Goal: Feedback & Contribution: Submit feedback/report problem

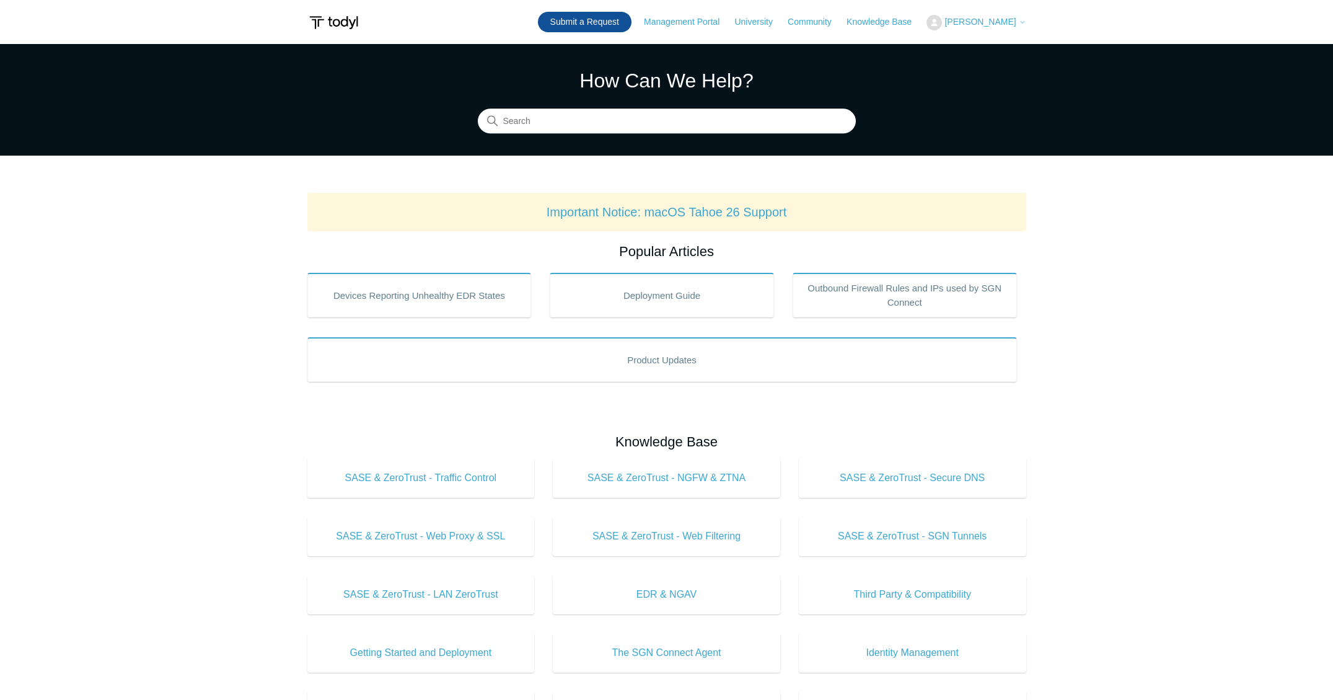
click at [617, 19] on link "Submit a Request" at bounding box center [585, 22] width 94 height 20
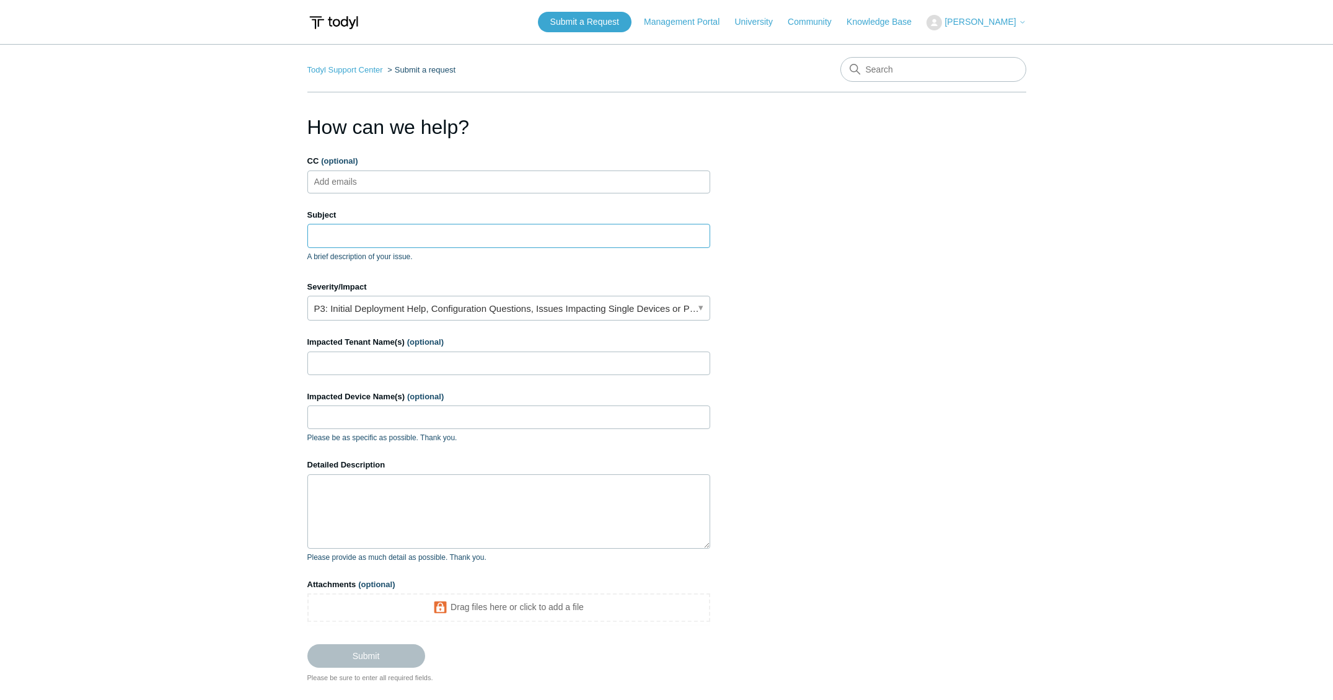
click at [408, 237] on input "Subject" at bounding box center [508, 236] width 403 height 24
type input "S"
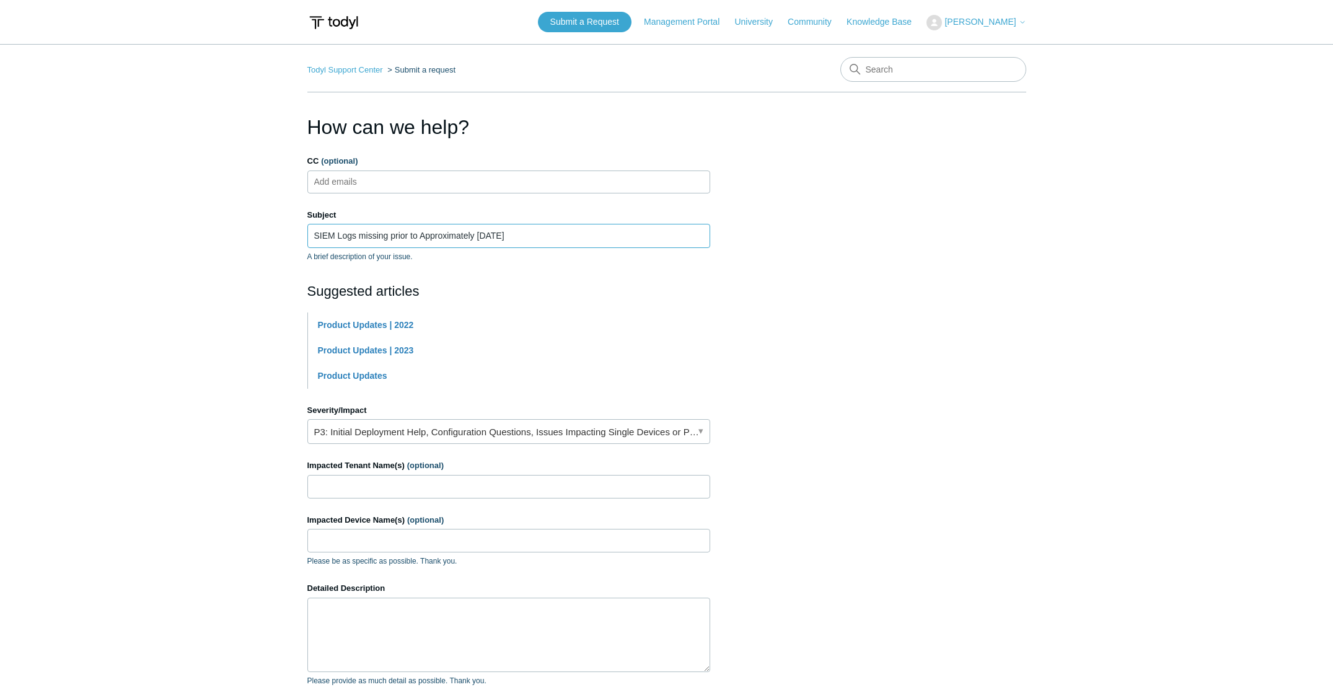
type input "SIEM Logs missing prior to Approximately [DATE]"
click at [410, 430] on link "P3: Initial Deployment Help, Configuration Questions, Issues Impacting Single D…" at bounding box center [508, 431] width 403 height 25
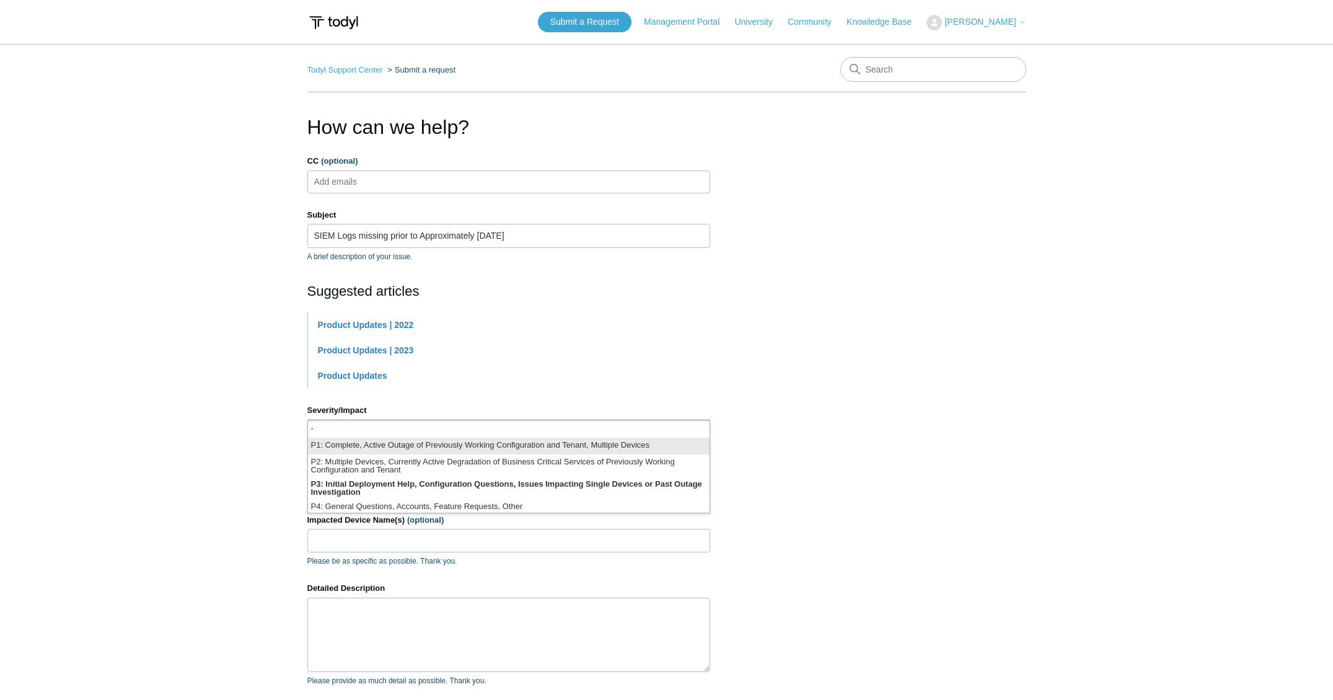
click at [389, 442] on li "P1: Complete, Active Outage of Previously Working Configuration and Tenant, Mul…" at bounding box center [509, 446] width 402 height 17
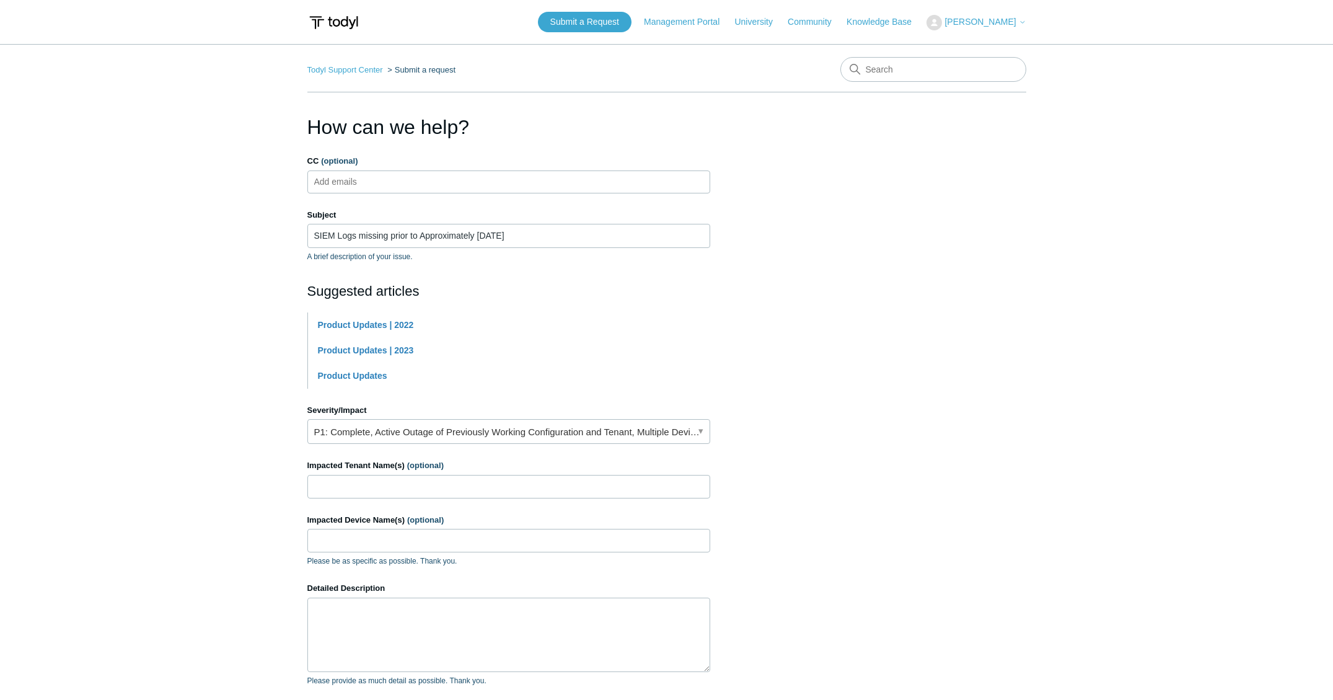
click at [899, 377] on section "How can we help? CC (optional) Add emails Subject SIEM Logs missing prior to Ap…" at bounding box center [666, 459] width 719 height 694
click at [371, 489] on input "Impacted Tenant Name(s) (optional)" at bounding box center [508, 487] width 403 height 24
type input "Novel Energy Solutions"
click at [483, 236] on input "SIEM Logs missing prior to Approximately June 17, 2025" at bounding box center [508, 236] width 403 height 24
drag, startPoint x: 492, startPoint y: 234, endPoint x: 473, endPoint y: 236, distance: 19.3
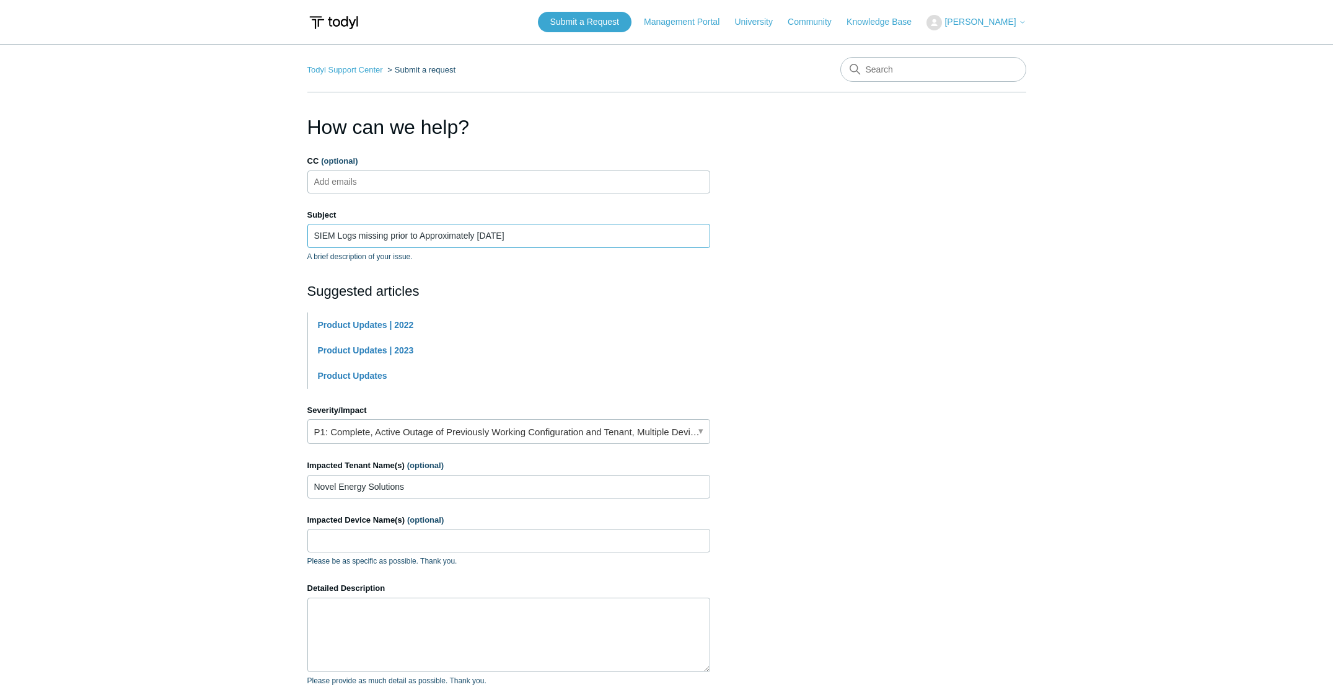
click at [473, 236] on input "SIEM Logs missing prior to Approximately June 17, 2025" at bounding box center [508, 236] width 403 height 24
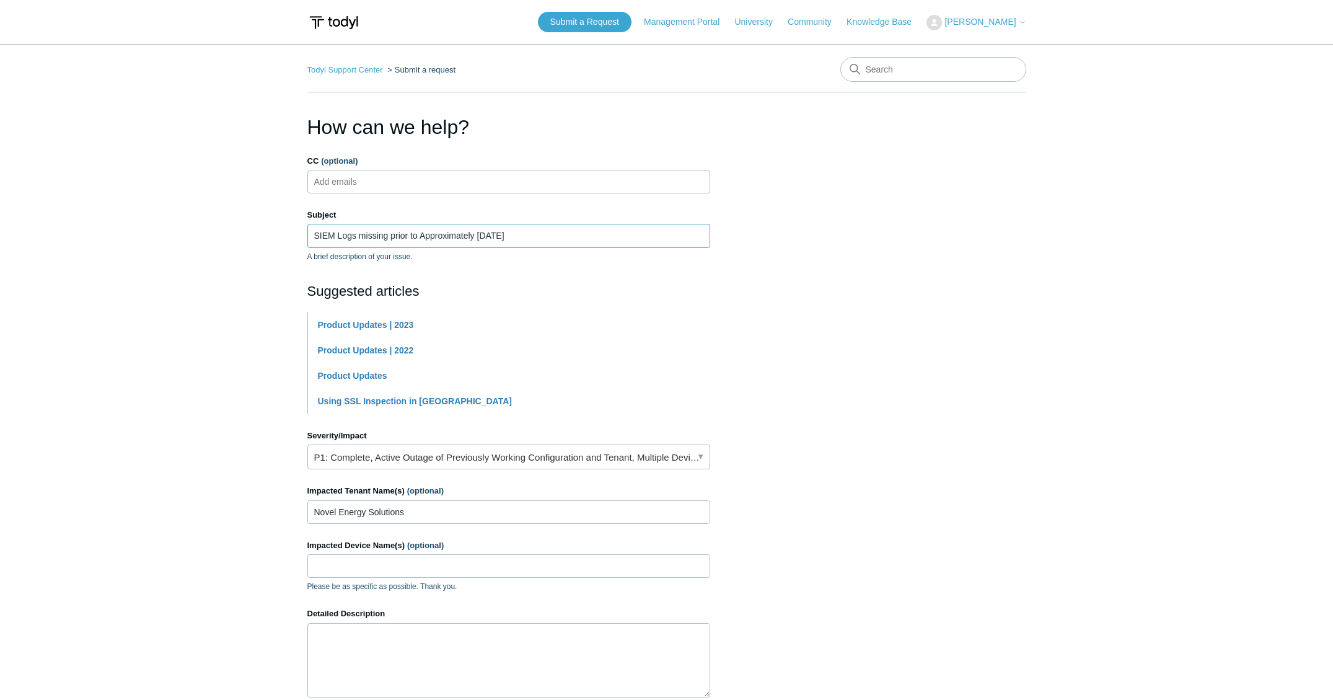
type input "SIEM Logs missing prior to Approximately [DATE]"
click at [912, 249] on section "How can we help? CC (optional) Add emails Subject SIEM Logs missing prior to Ap…" at bounding box center [666, 472] width 719 height 720
click at [878, 301] on section "How can we help? CC (optional) Add emails Subject SIEM Logs missing prior to Ap…" at bounding box center [666, 472] width 719 height 720
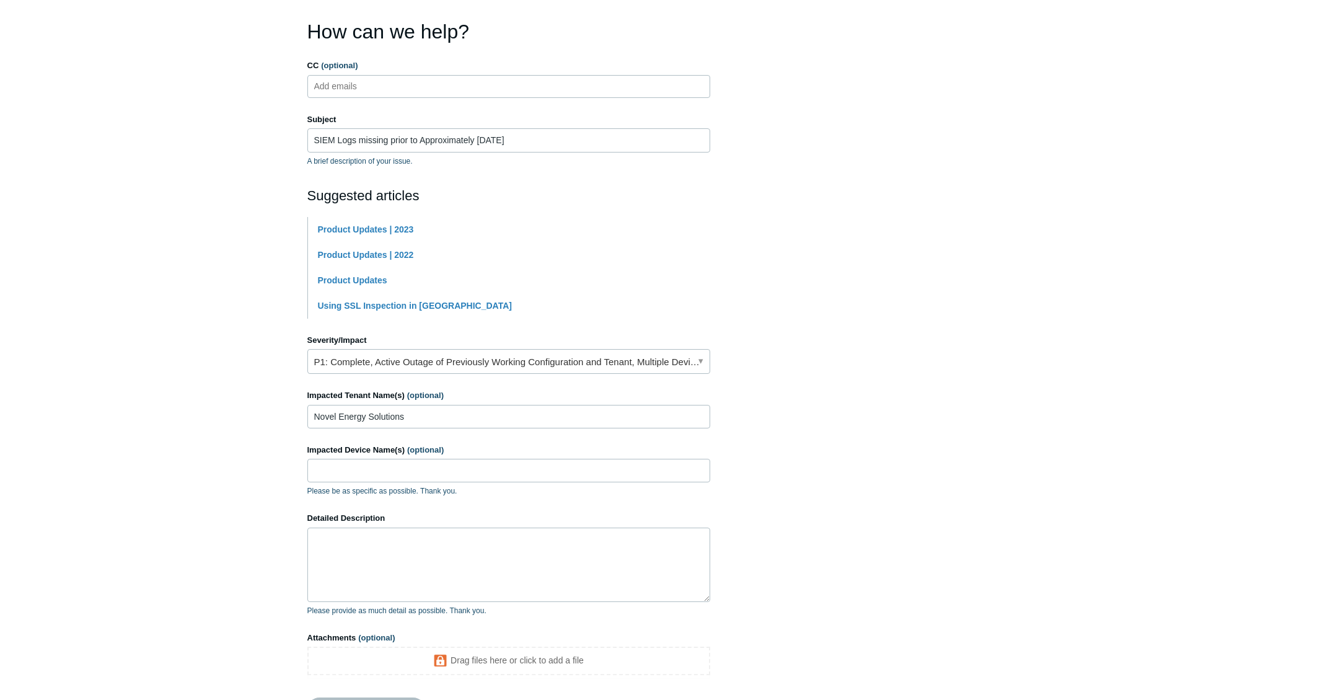
scroll to position [121, 0]
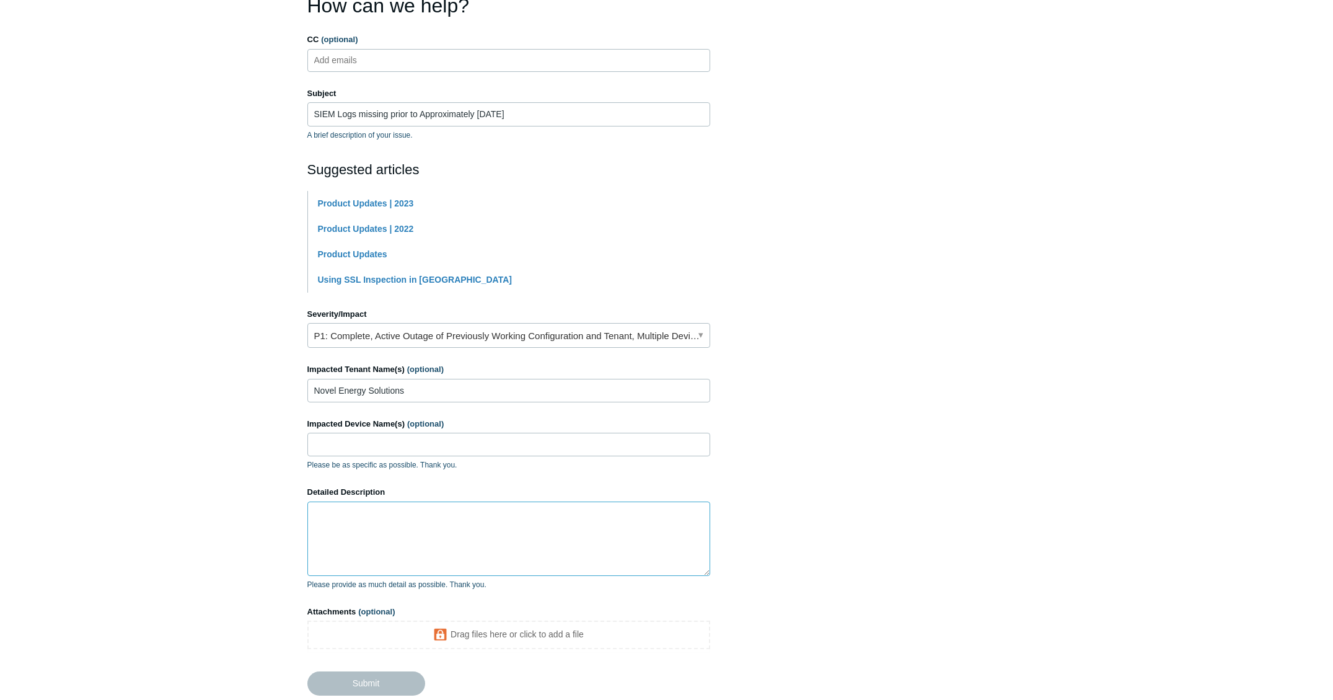
click at [391, 540] on textarea "Detailed Description" at bounding box center [508, 538] width 403 height 74
type textarea "T"
type textarea "W"
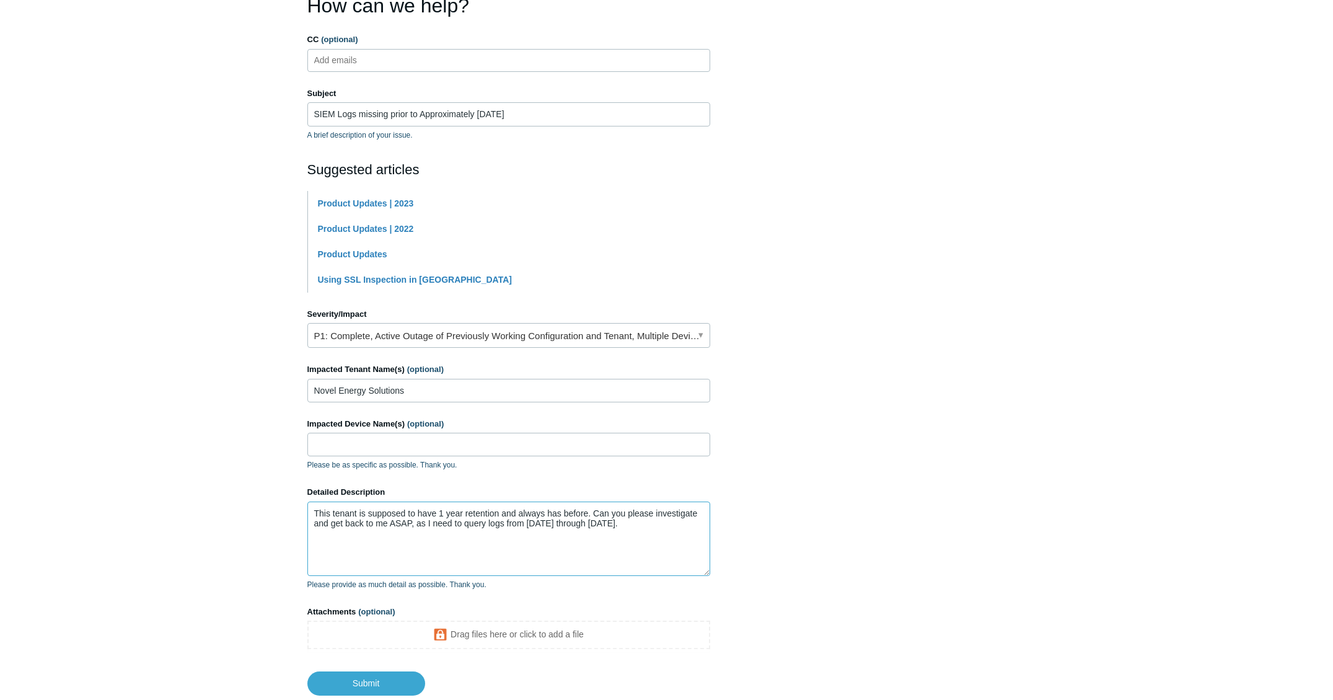
click at [658, 527] on textarea "This tenant is supposed to have 1 year retention and always has before. Can you…" at bounding box center [508, 538] width 403 height 74
click at [676, 523] on textarea "This tenant is supposed to have 1 year retention and always has before. Can you…" at bounding box center [508, 538] width 403 height 74
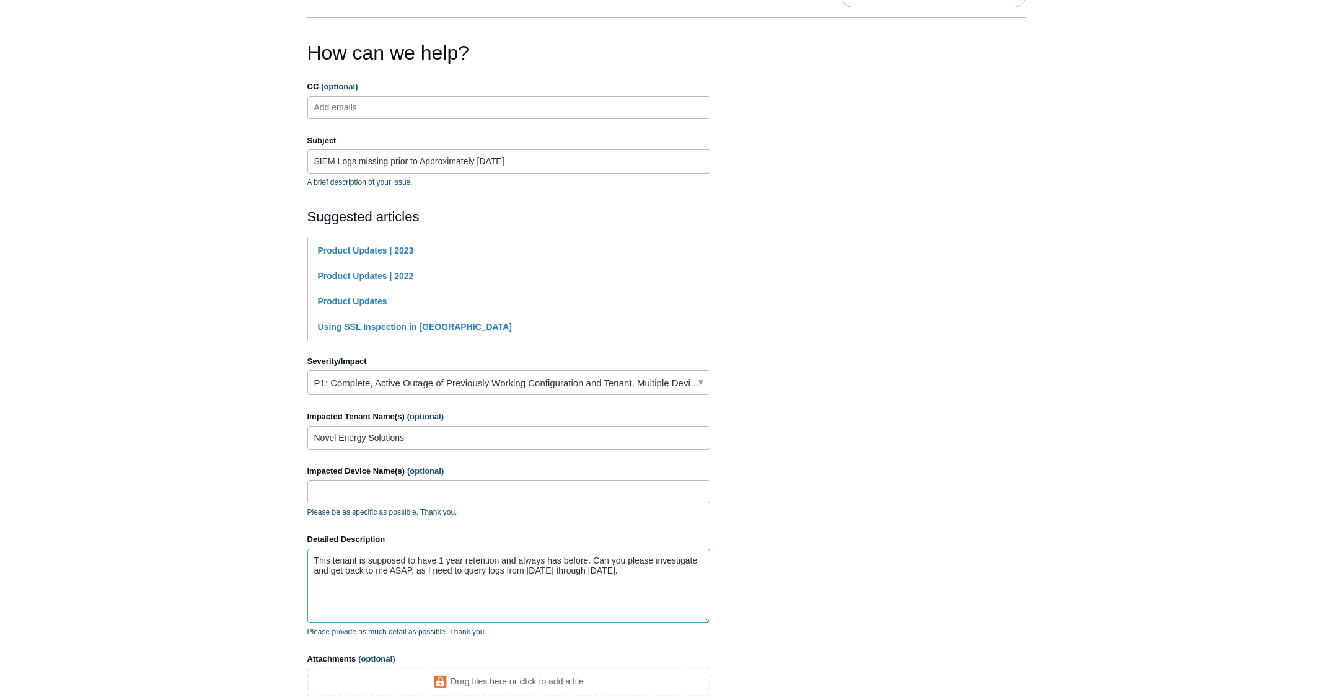
scroll to position [88, 0]
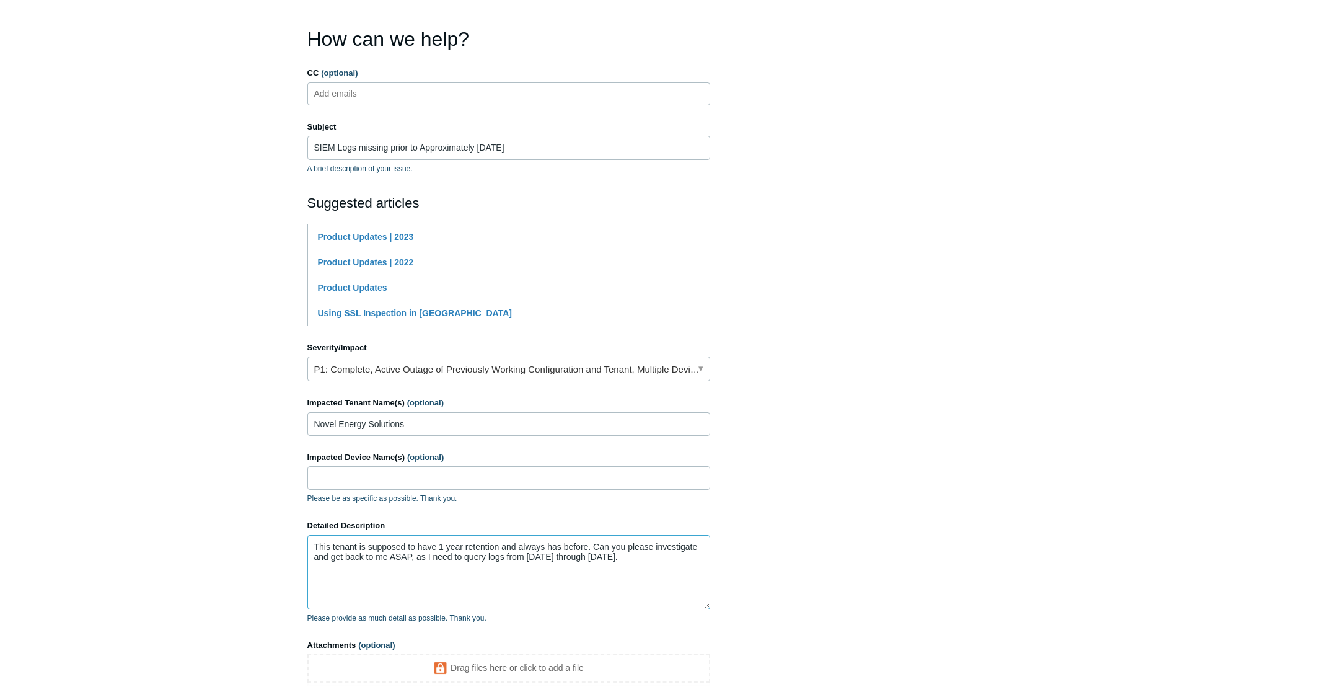
type textarea "This tenant is supposed to have 1 year retention and always has before. Can you…"
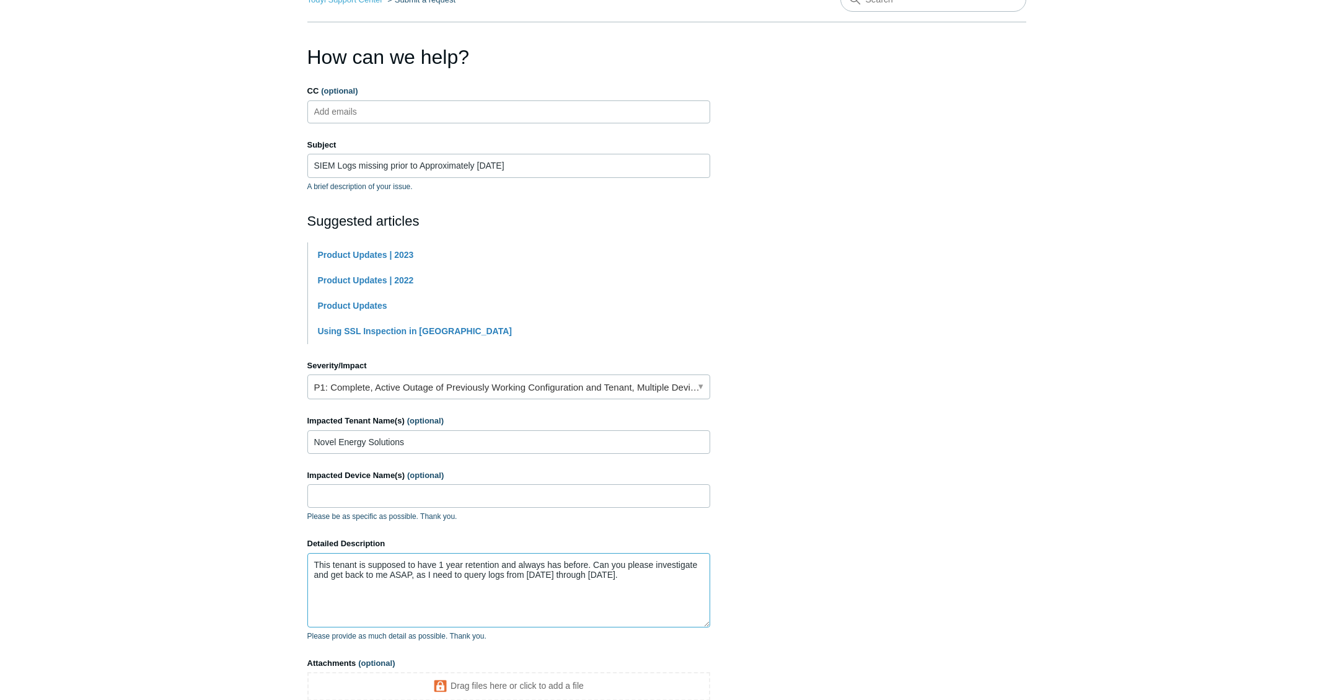
scroll to position [0, 0]
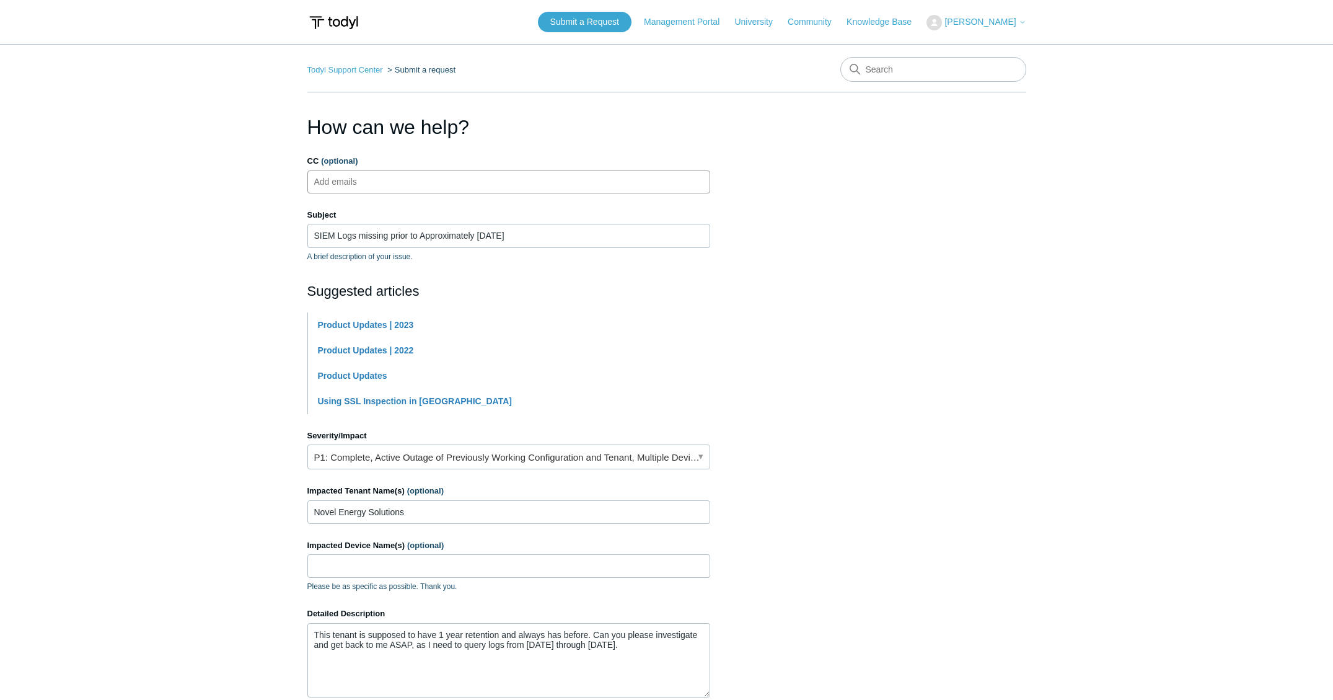
click at [359, 174] on input "CC (optional)" at bounding box center [346, 181] width 74 height 19
paste input "ssobelman@todyl.com"
type input "ssobelman@todyl.com"
click at [992, 288] on section "How can we help? CC (optional) ssobelman@todyl.com Subject SIEM Logs missing pr…" at bounding box center [666, 464] width 719 height 705
click at [549, 243] on input "SIEM Logs missing prior to Approximately [DATE]" at bounding box center [508, 236] width 403 height 24
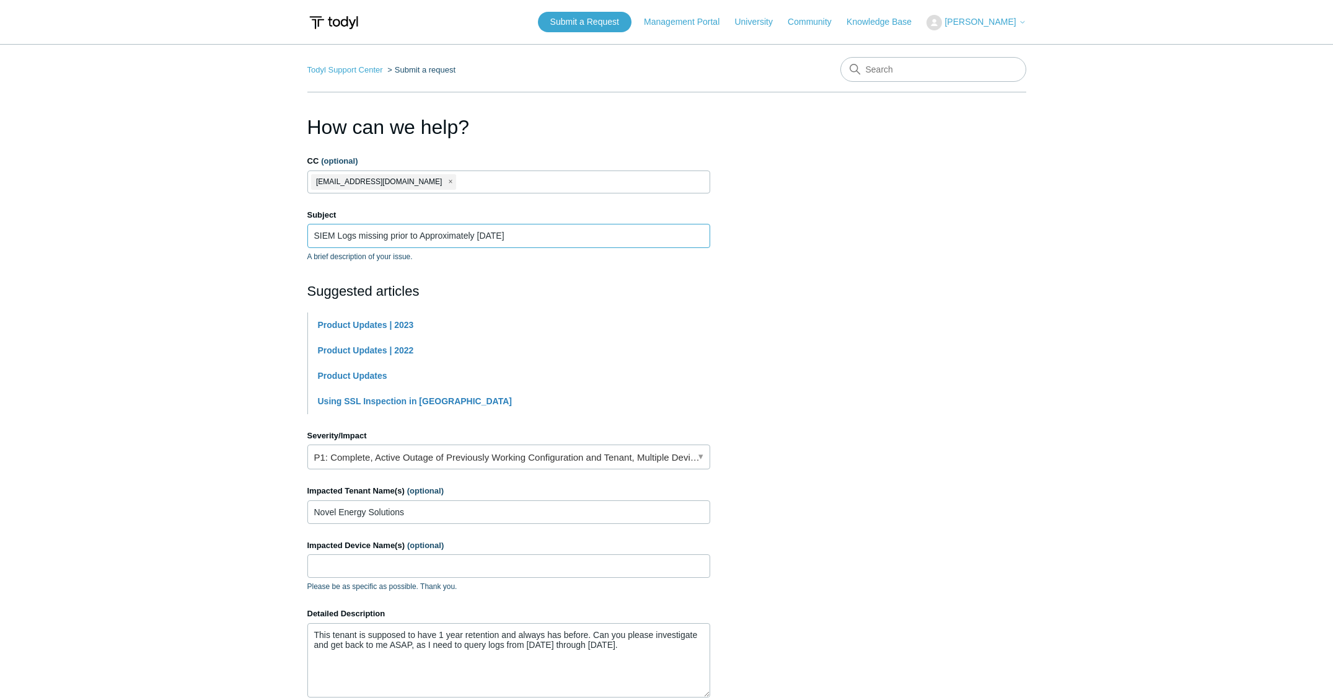
click at [560, 239] on input "SIEM Logs missing prior to Approximately [DATE]" at bounding box center [508, 236] width 403 height 24
click at [827, 306] on section "How can we help? CC (optional) ssobelman@todyl.com Subject SIEM Logs missing pr…" at bounding box center [666, 464] width 719 height 705
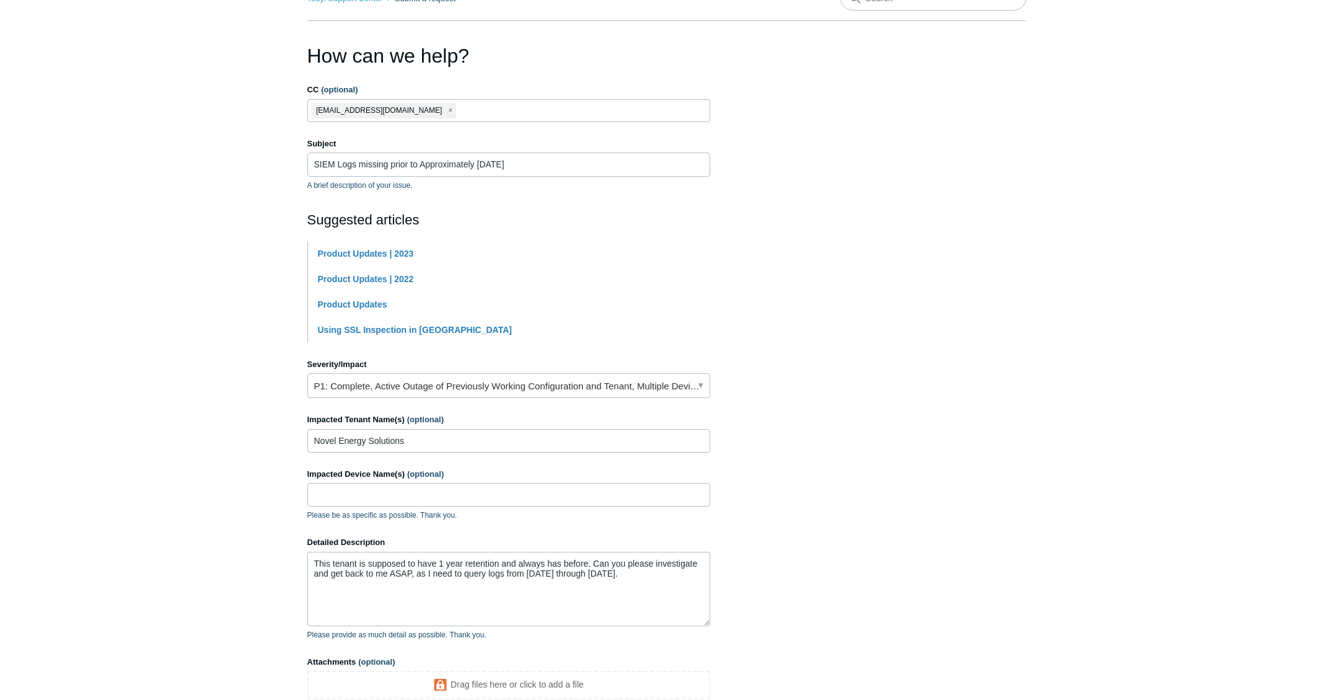
scroll to position [73, 0]
click at [935, 395] on section "How can we help? CC (optional) ssobelman@todyl.com Subject SIEM Logs missing pr…" at bounding box center [666, 391] width 719 height 705
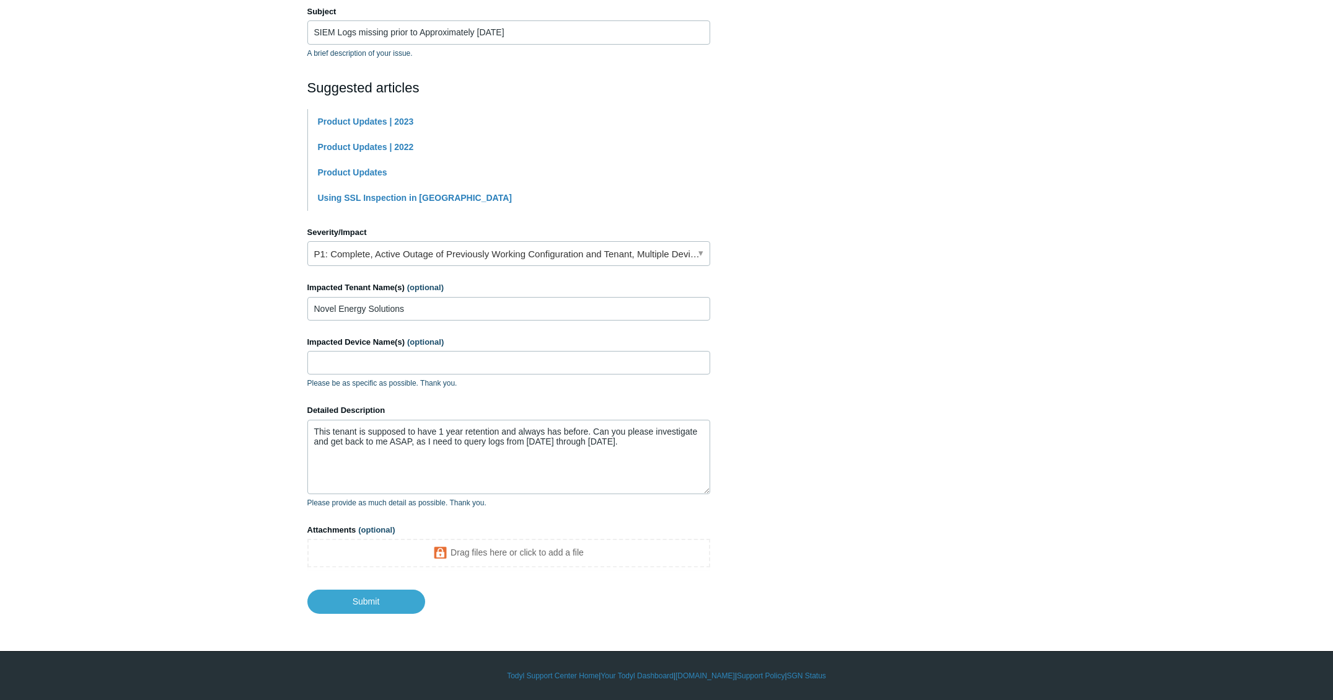
scroll to position [205, 0]
click at [466, 439] on textarea "This tenant is supposed to have 1 year retention and always has before. Can you…" at bounding box center [508, 457] width 403 height 74
click at [660, 441] on textarea "This tenant is supposed to have 1 year retention and always has before. Can you…" at bounding box center [508, 457] width 403 height 74
click at [668, 440] on textarea "This tenant is supposed to have 1 year retention and always has before. Can you…" at bounding box center [508, 457] width 403 height 74
type textarea "This tenant is supposed to have 1 year retention and always has before. Can you…"
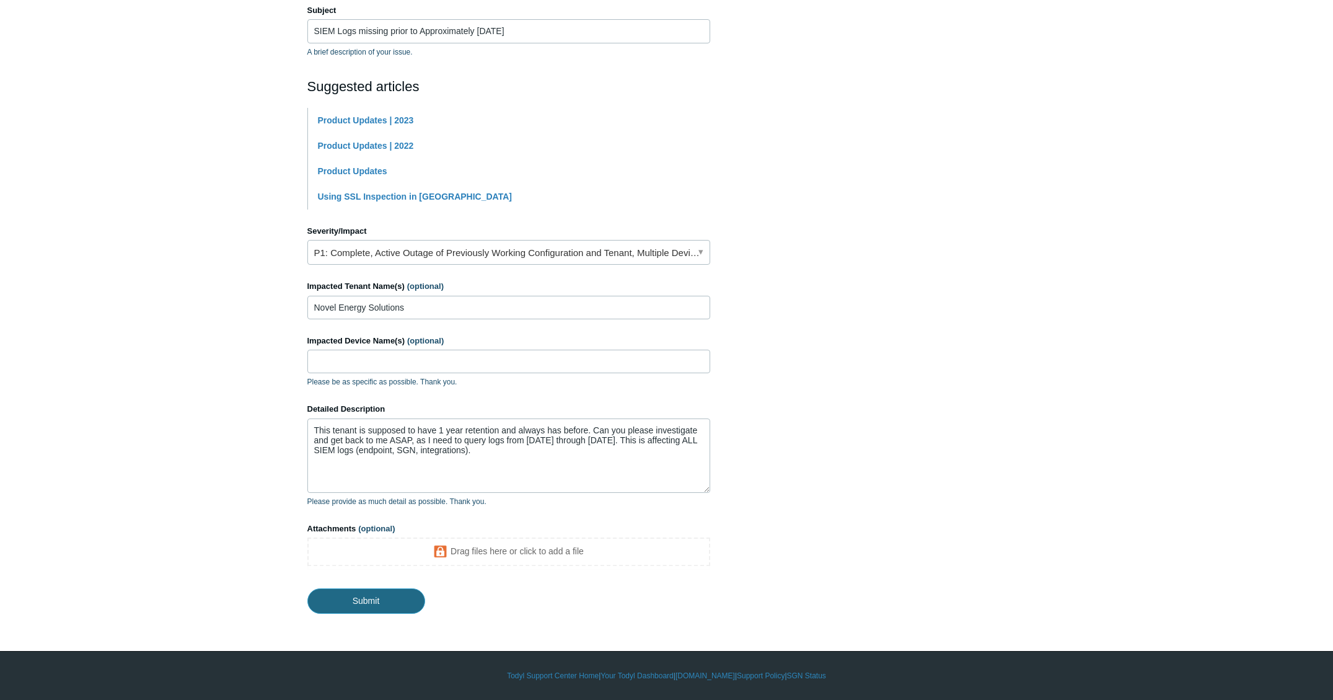
click at [369, 605] on input "Submit" at bounding box center [366, 600] width 118 height 25
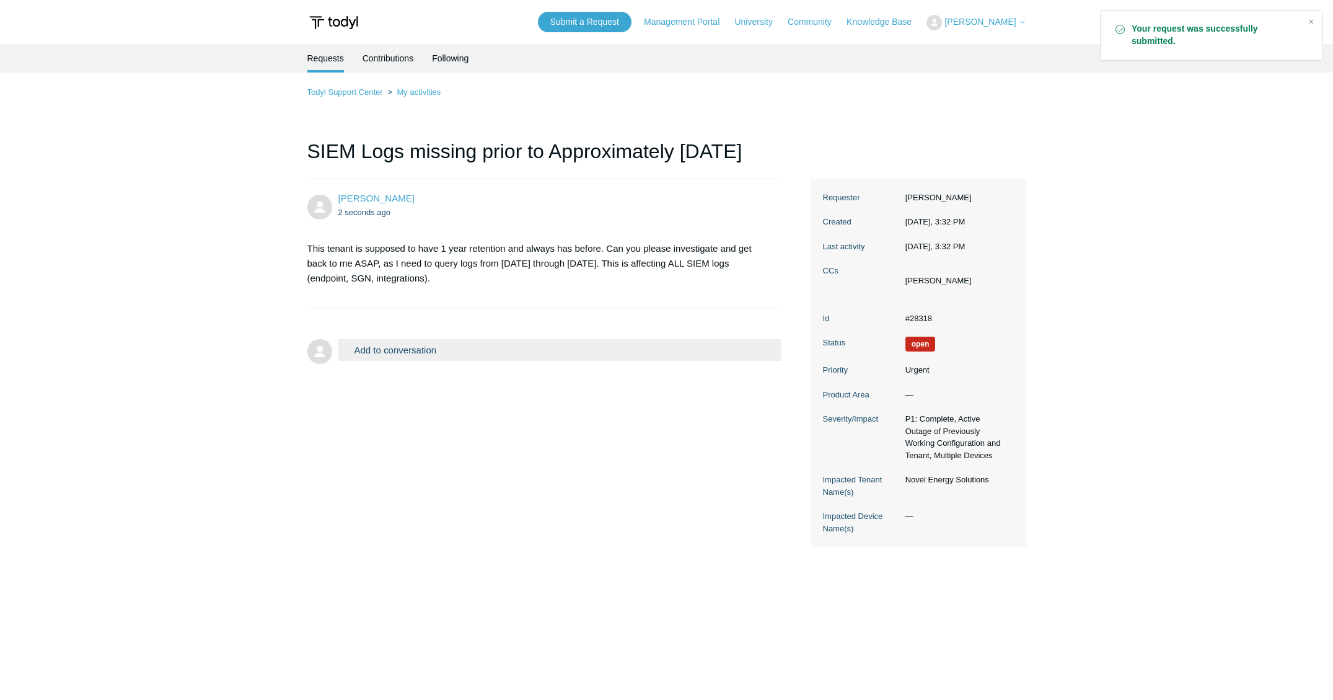
click at [173, 400] on main "Requests Contributions Following Todyl Support Center My activities SIEM Logs m…" at bounding box center [666, 359] width 1333 height 630
drag, startPoint x: 90, startPoint y: 168, endPoint x: 133, endPoint y: 145, distance: 48.5
click at [90, 167] on main "Requests Contributions Following Todyl Support Center My activities SIEM Logs m…" at bounding box center [666, 359] width 1333 height 630
